Goal: Find specific page/section: Find specific page/section

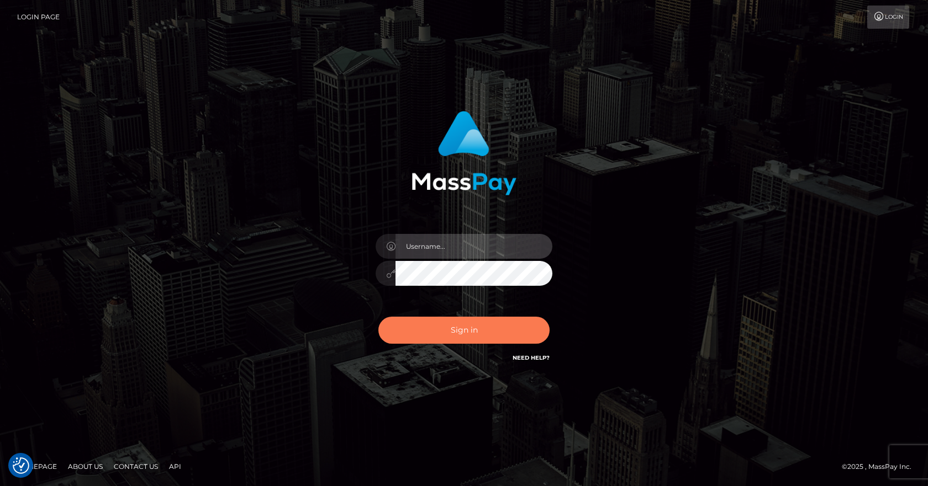
type input "vlad"
click at [449, 333] on button "Sign in" at bounding box center [463, 330] width 171 height 27
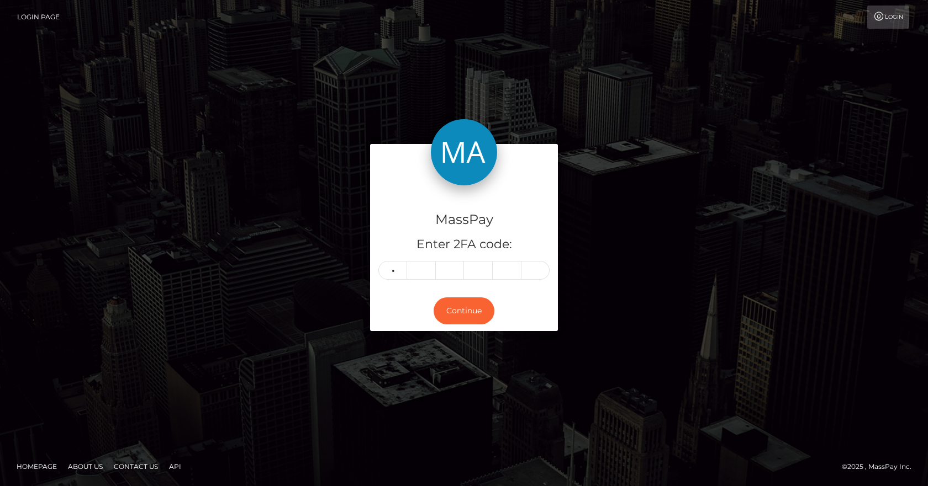
type input "1"
type input "0"
type input "6"
type input "8"
type input "3"
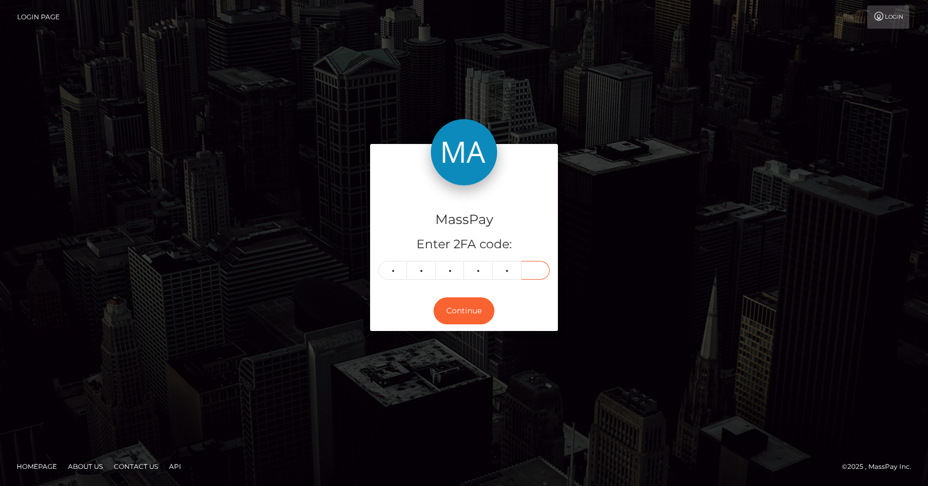
type input "9"
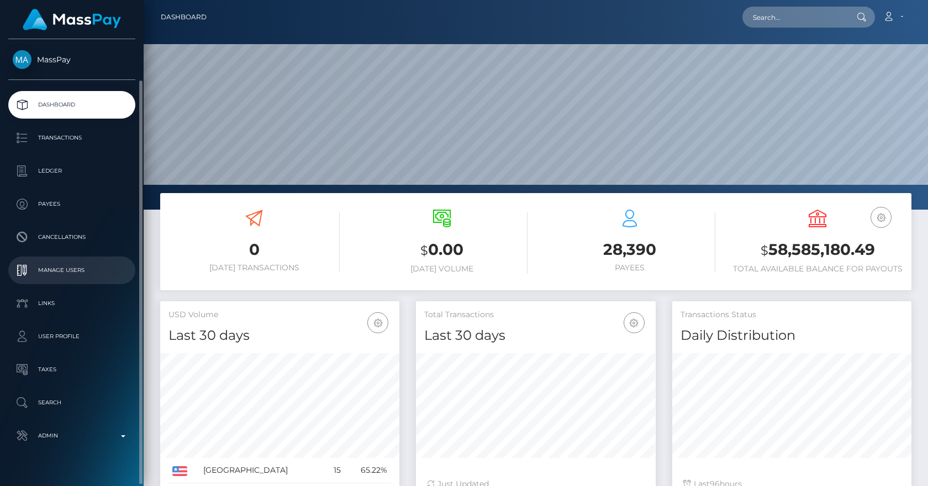
scroll to position [21, 0]
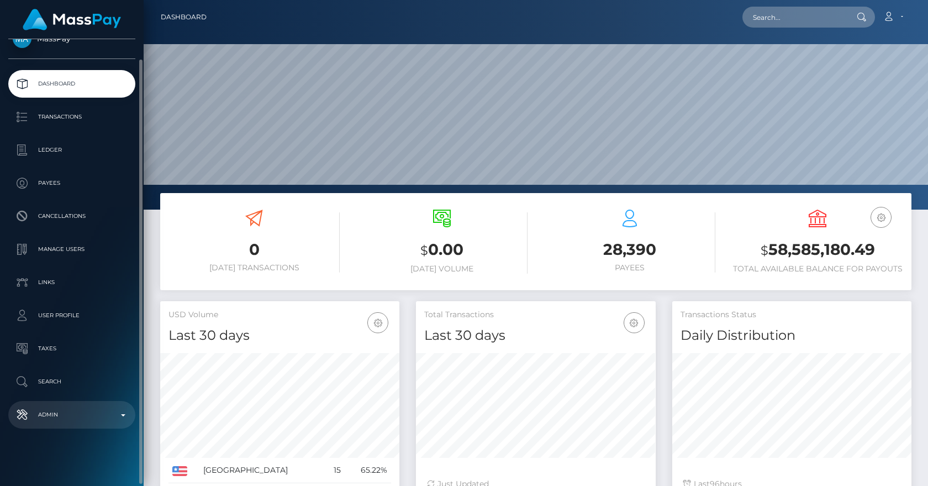
click at [51, 413] on p "Admin" at bounding box center [72, 415] width 118 height 17
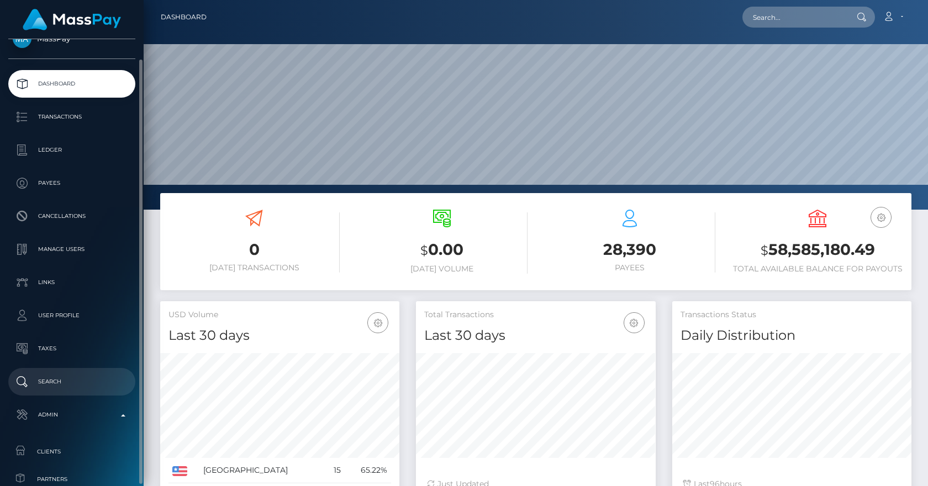
scroll to position [277, 0]
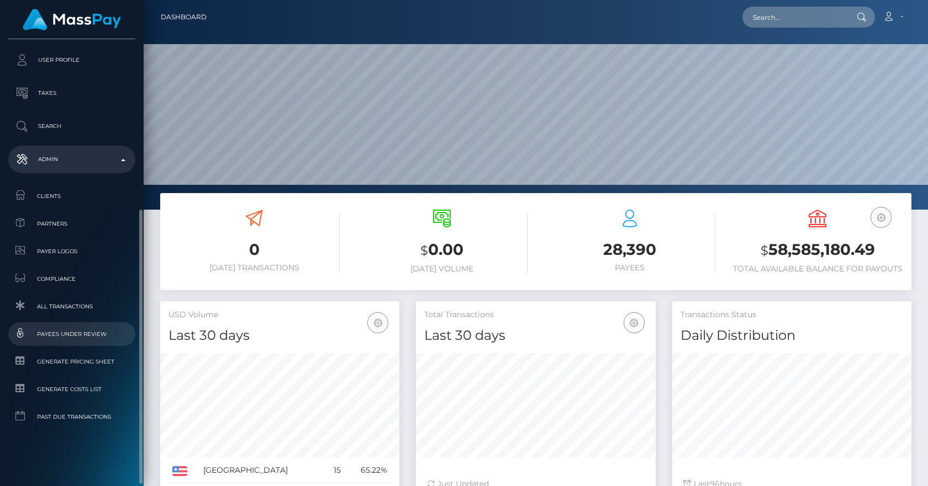
click at [81, 327] on link "Payees under Review" at bounding box center [71, 334] width 127 height 24
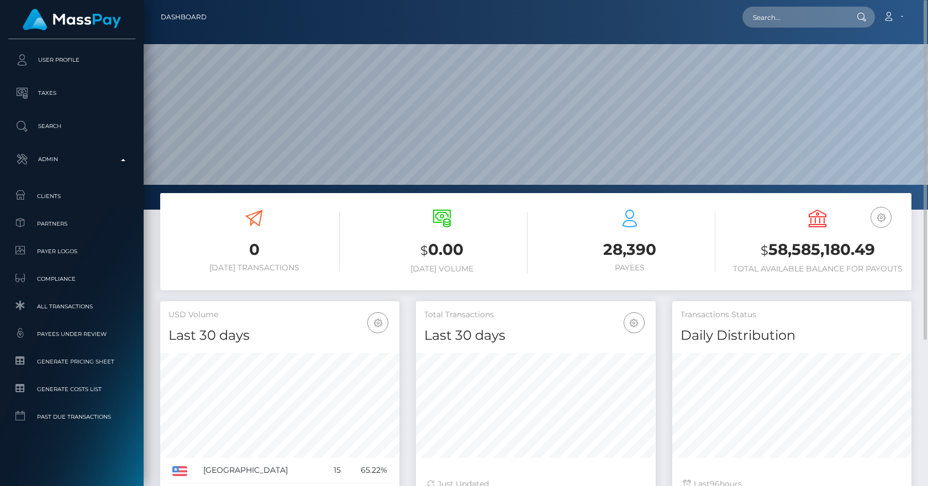
scroll to position [209, 0]
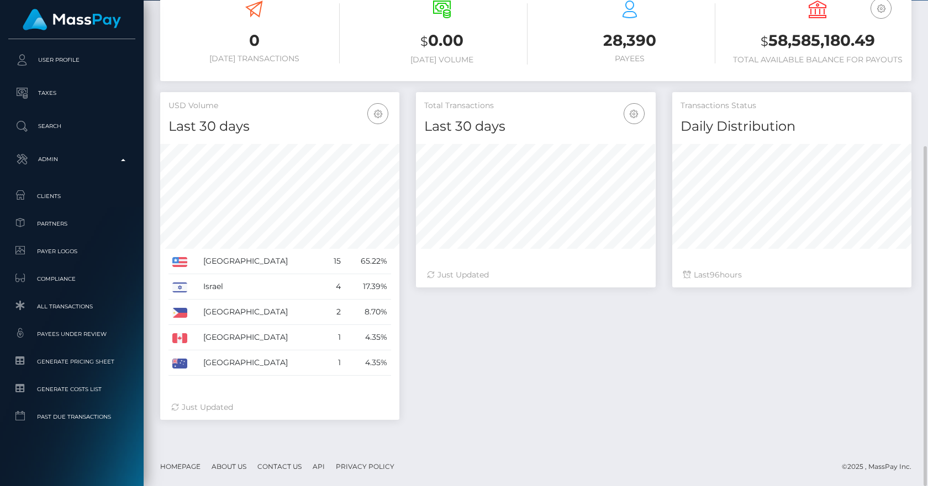
click at [147, 188] on div "0 Today Transactions $ 0.00 Today Volume 28,390 $" at bounding box center [536, 216] width 784 height 464
click at [475, 331] on div "Total Transactions Last 30 days Last 30 days Last 60 days Last 90 days 96" at bounding box center [663, 261] width 512 height 339
click at [569, 368] on div "Total Transactions Last 30 days Last 30 days Last 60 days Last 90 days 96" at bounding box center [663, 261] width 512 height 339
click at [478, 410] on div "Total Transactions Last 30 days Last 30 days Last 60 days Last 90 days 96" at bounding box center [663, 261] width 512 height 339
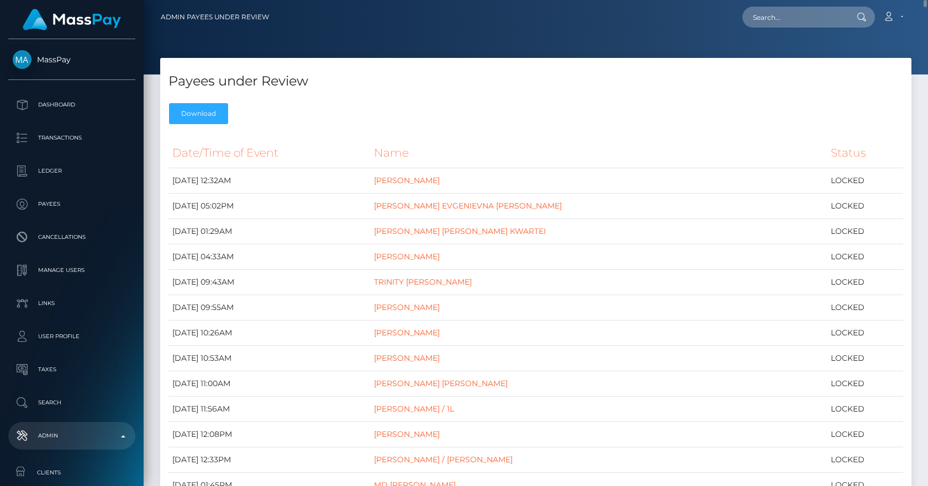
drag, startPoint x: 171, startPoint y: 82, endPoint x: 310, endPoint y: 86, distance: 138.6
click at [310, 86] on h4 "Payees under Review" at bounding box center [535, 81] width 734 height 19
click at [391, 96] on div "Payees under Review Download" at bounding box center [535, 94] width 751 height 72
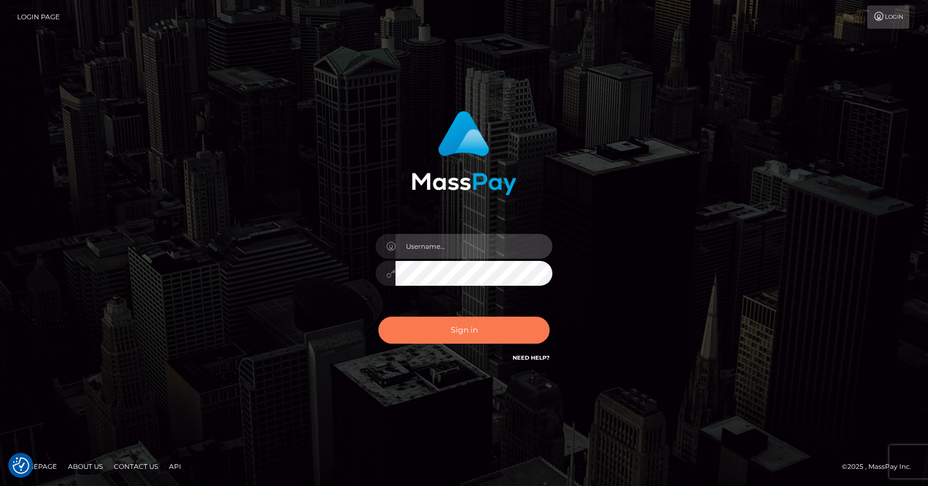
type input "[PERSON_NAME]"
click at [487, 329] on button "Sign in" at bounding box center [463, 330] width 171 height 27
type input "vlad"
click at [487, 329] on button "Sign in" at bounding box center [463, 330] width 171 height 27
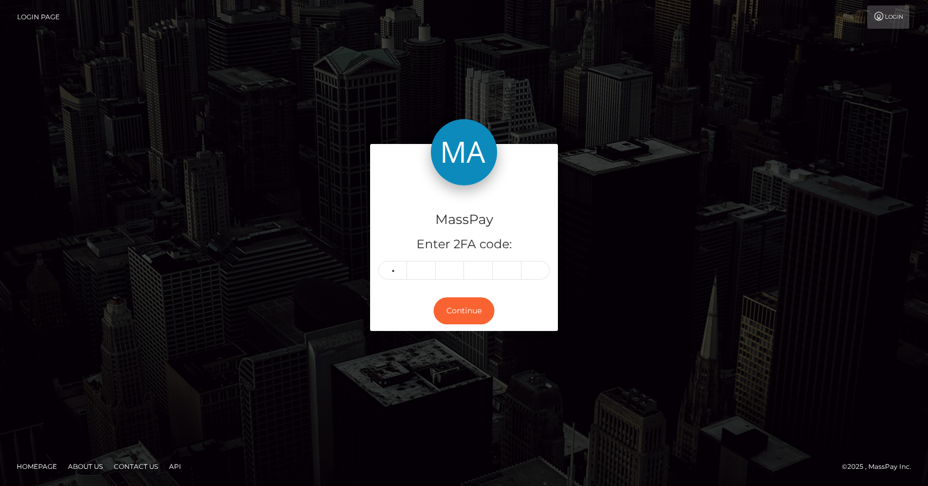
type input "5"
type input "3"
type input "5"
type input "2"
type input "8"
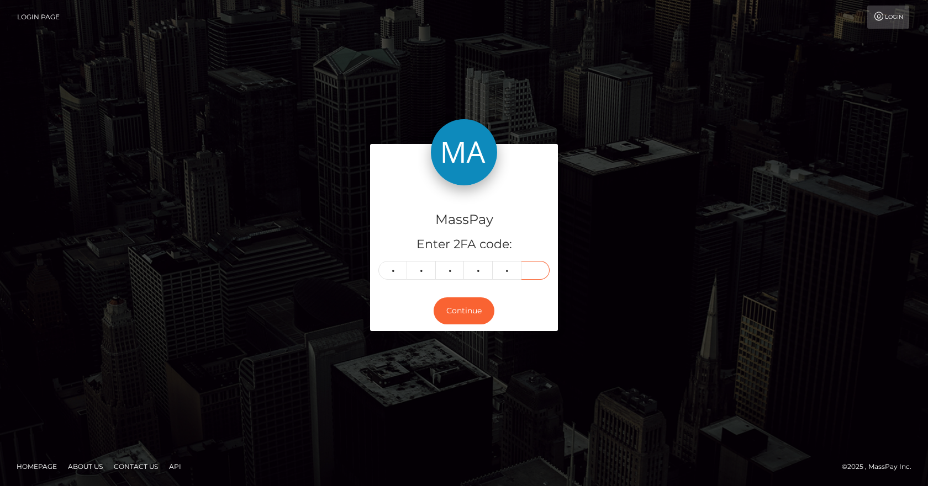
type input "6"
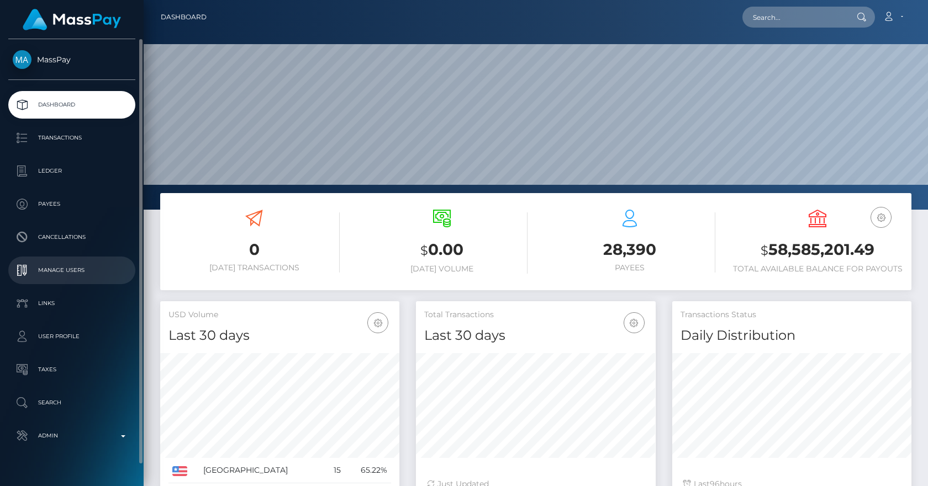
scroll to position [21, 0]
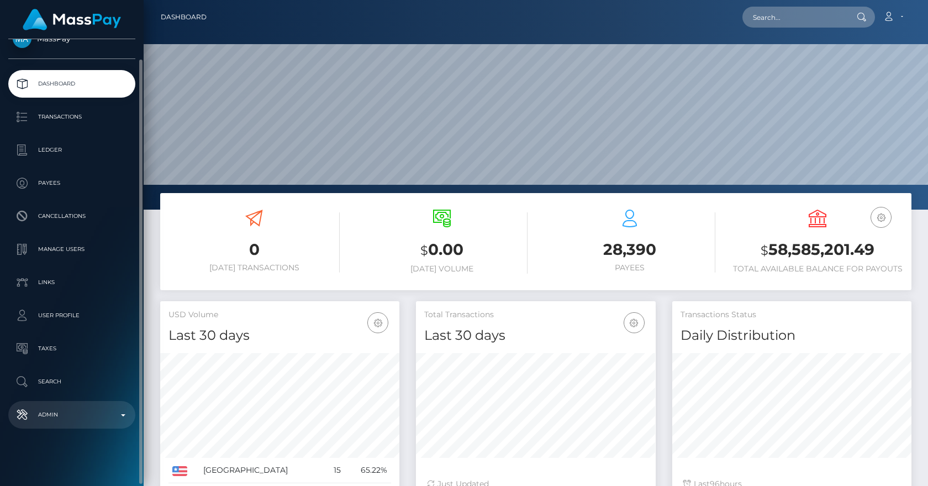
click at [55, 407] on p "Admin" at bounding box center [72, 415] width 118 height 17
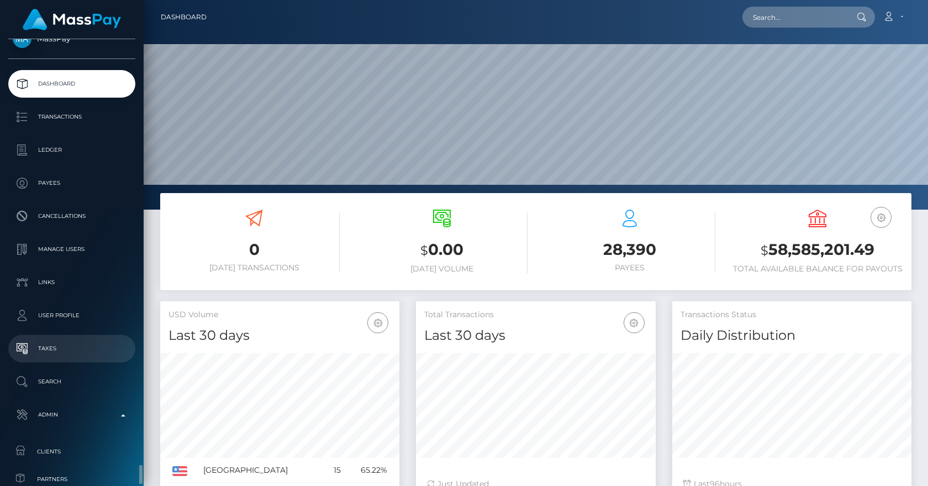
scroll to position [277, 0]
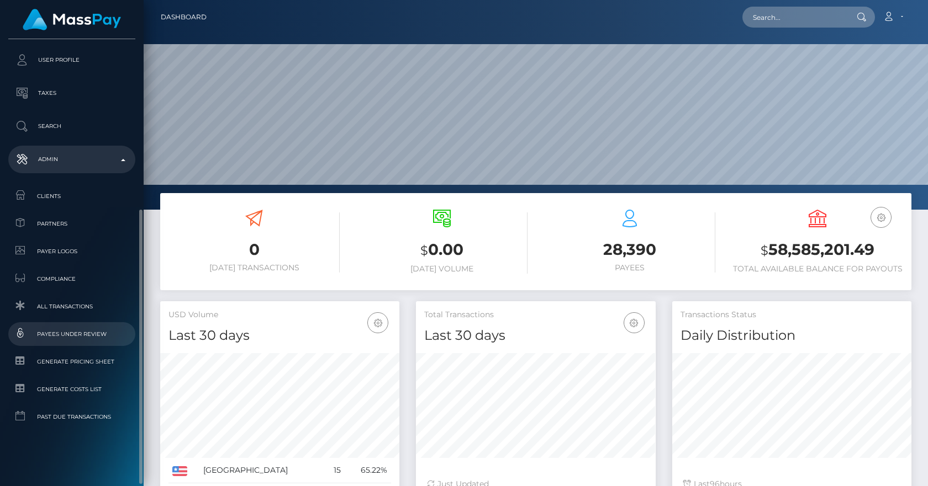
click at [72, 331] on span "Payees under Review" at bounding box center [72, 334] width 118 height 13
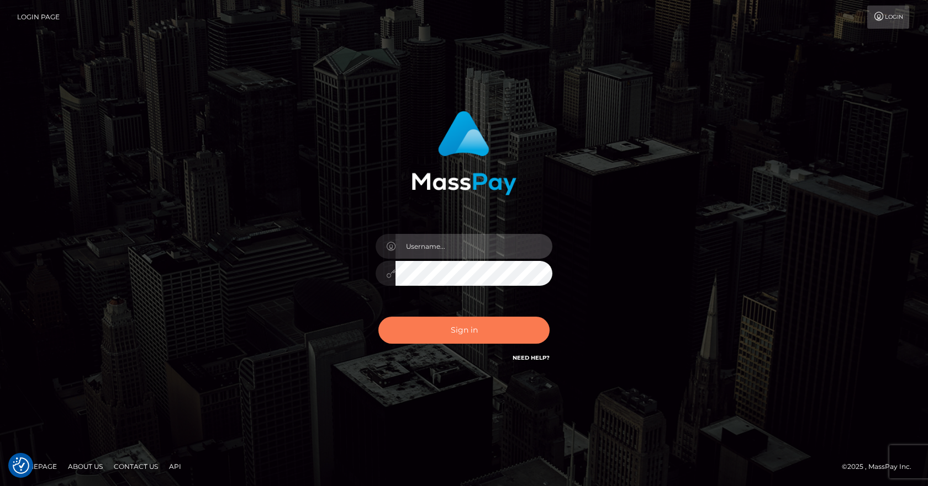
type input "[PERSON_NAME]"
click at [436, 327] on button "Sign in" at bounding box center [463, 330] width 171 height 27
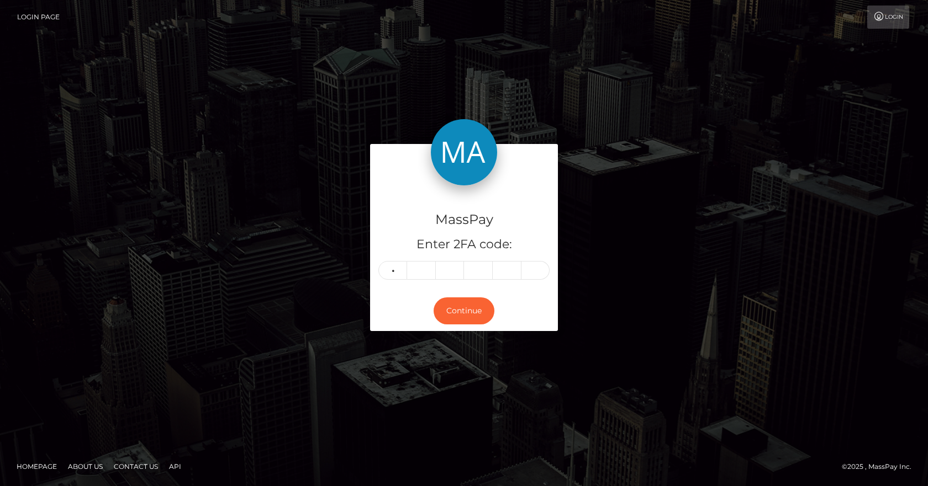
type input "3"
type input "2"
type input "3"
type input "8"
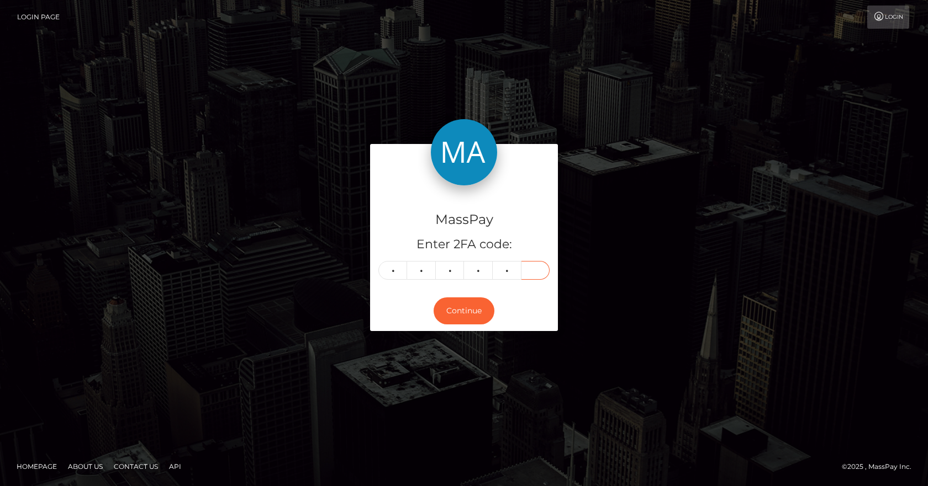
type input "7"
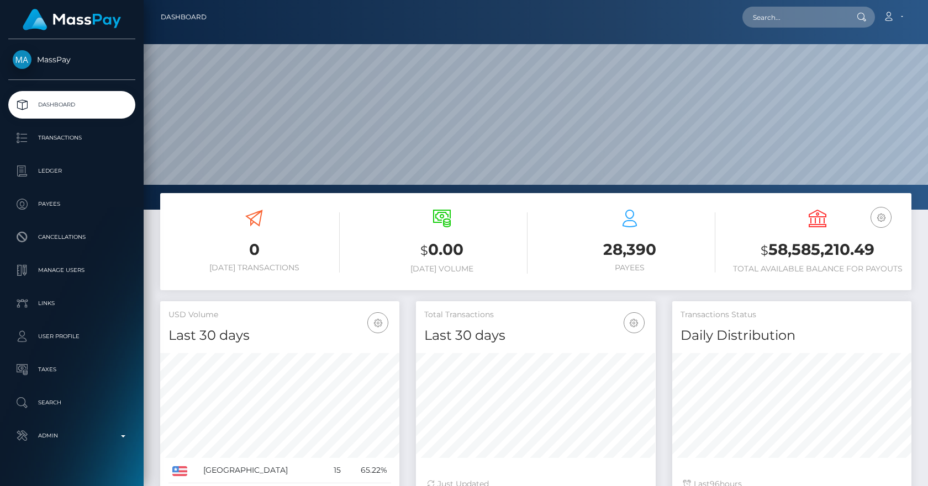
scroll to position [196, 240]
click at [146, 223] on div "0 Today Transactions $ 0.00 Today Volume 28,390 $" at bounding box center [536, 425] width 784 height 464
click at [145, 220] on div "0 Today Transactions $ 0.00 Today Volume 28,390 $" at bounding box center [536, 425] width 784 height 464
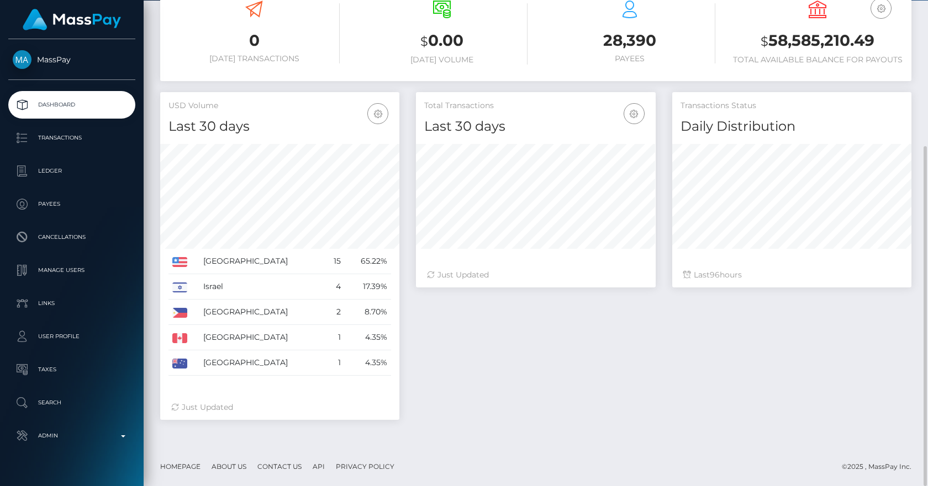
scroll to position [0, 0]
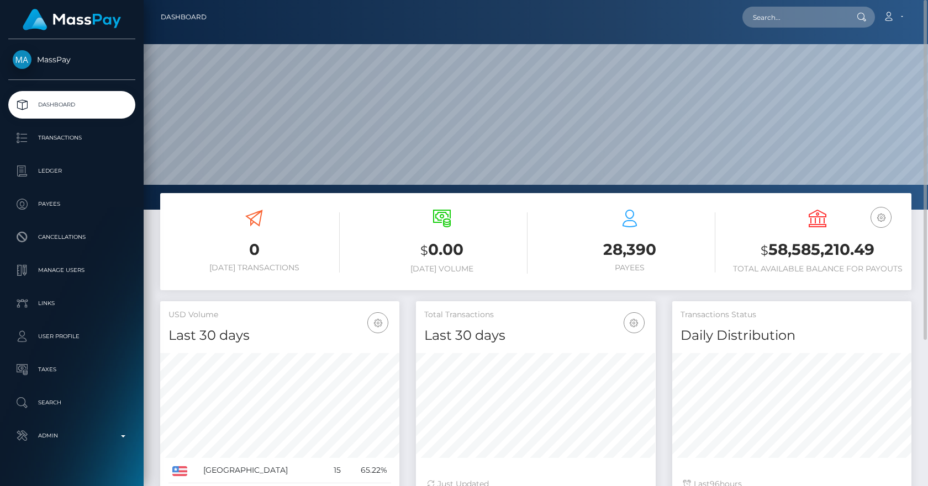
click at [152, 214] on div "0 Today Transactions $ 0.00 Today Volume 28,390 Payees $" at bounding box center [535, 247] width 767 height 108
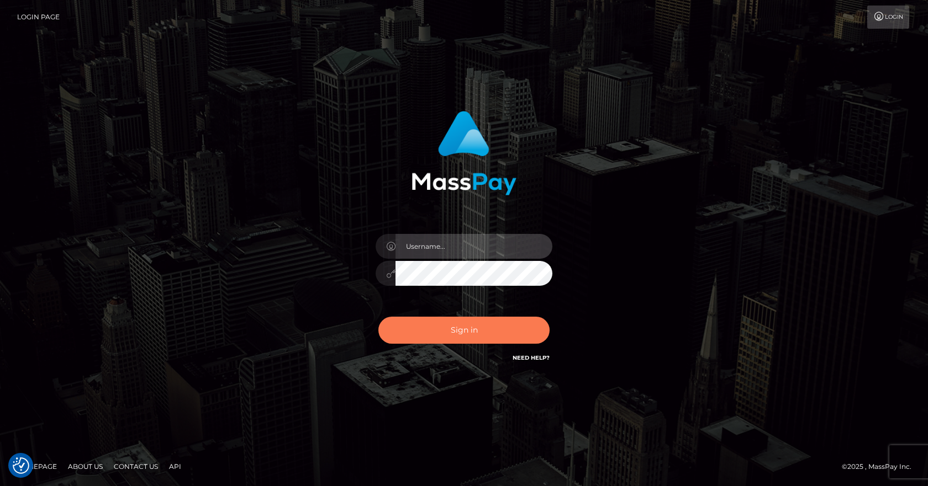
type input "[PERSON_NAME]"
click at [417, 319] on button "Sign in" at bounding box center [463, 330] width 171 height 27
type input "vlad"
click at [431, 330] on button "Sign in" at bounding box center [463, 330] width 171 height 27
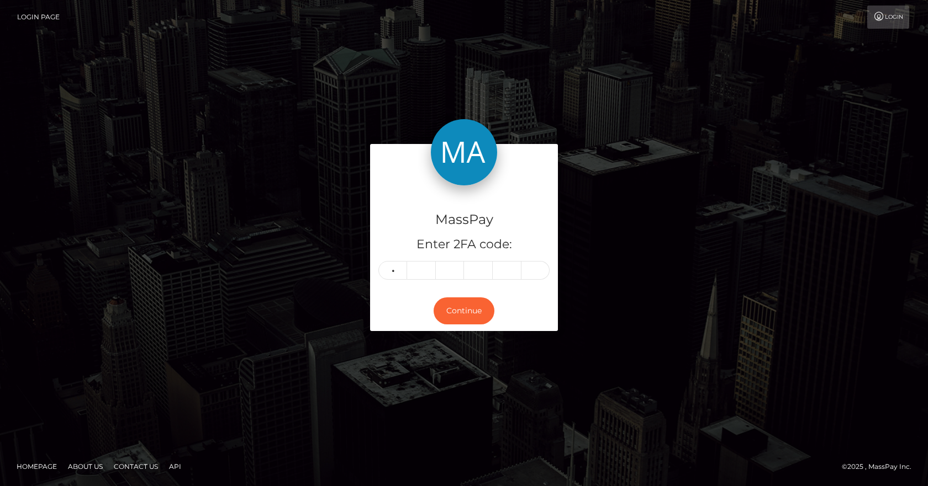
type input "3"
type input "6"
type input "7"
type input "6"
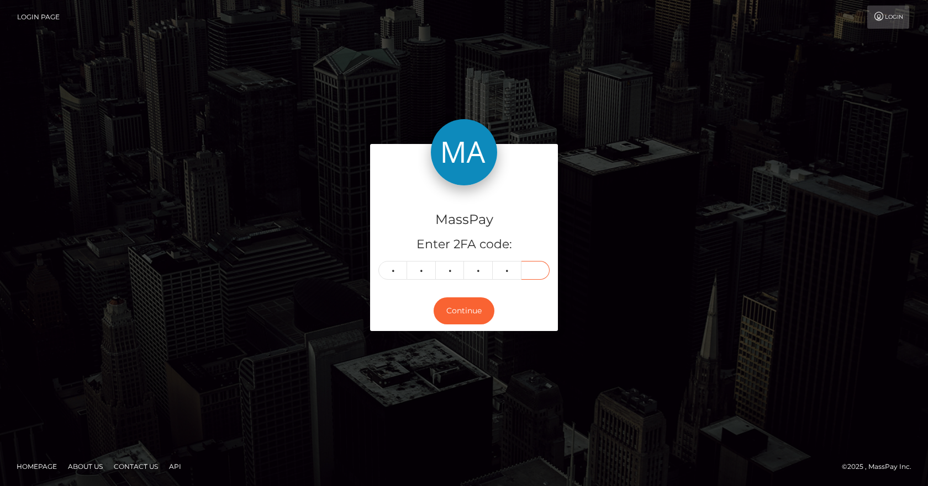
type input "0"
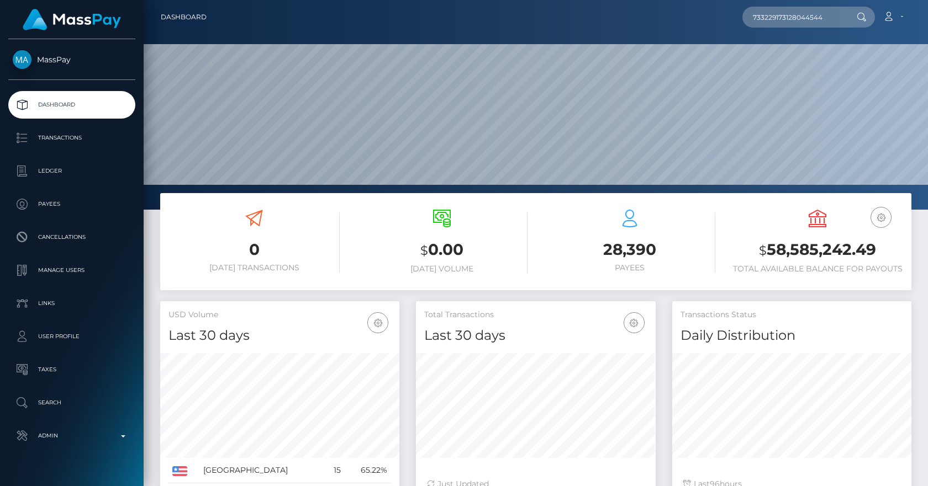
scroll to position [196, 240]
type input "733229173128044544"
click at [794, 56] on link "KRISTINA KOROLEVA" at bounding box center [786, 57] width 88 height 20
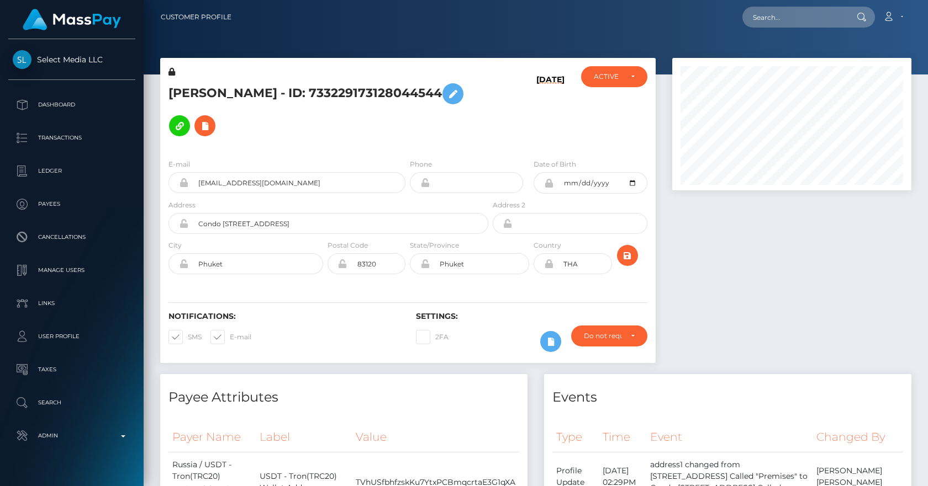
scroll to position [133, 240]
click at [362, 119] on h5 "[PERSON_NAME] - ID: 733229173128044544" at bounding box center [325, 110] width 314 height 64
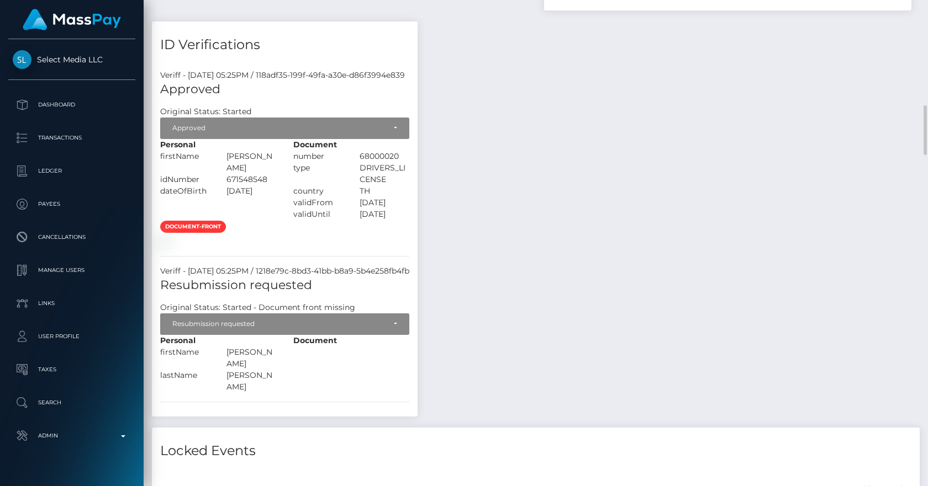
scroll to position [901, 0]
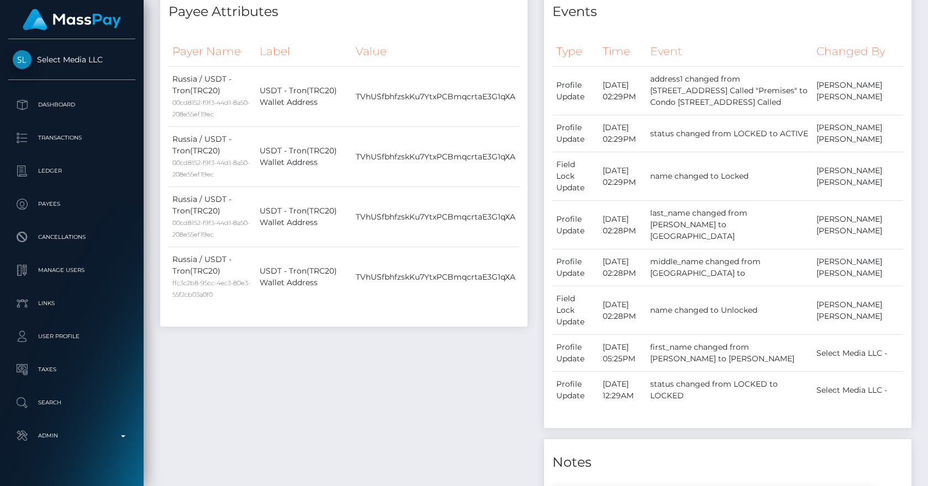
scroll to position [0, 0]
